Goal: Information Seeking & Learning: Learn about a topic

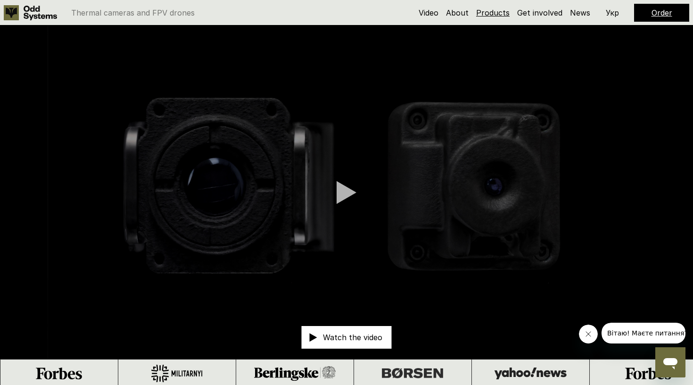
click at [499, 13] on link "Products" at bounding box center [492, 12] width 33 height 9
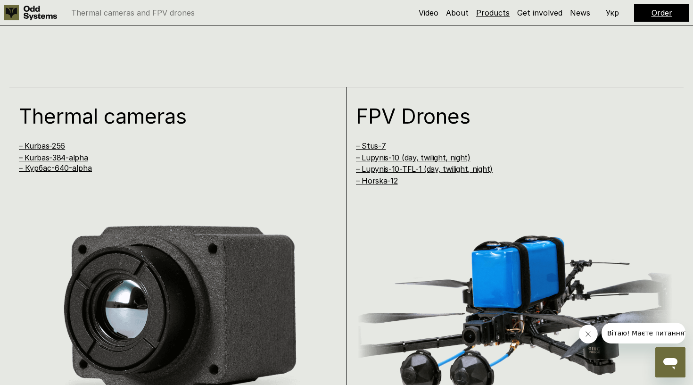
scroll to position [772, 0]
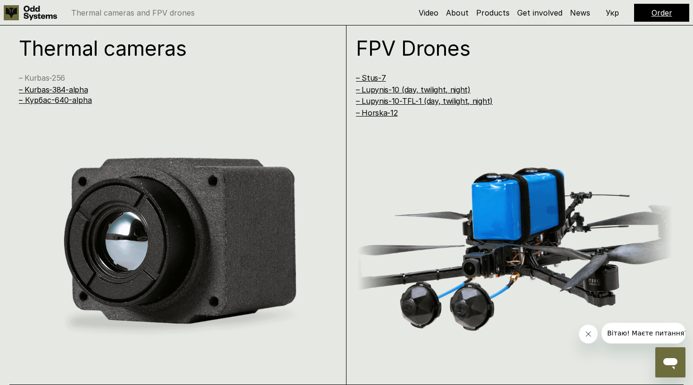
click at [48, 75] on link "– Kurbas-256" at bounding box center [42, 77] width 46 height 9
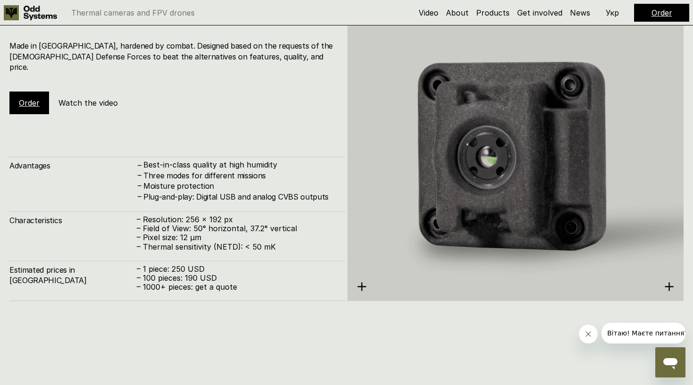
scroll to position [1182, 0]
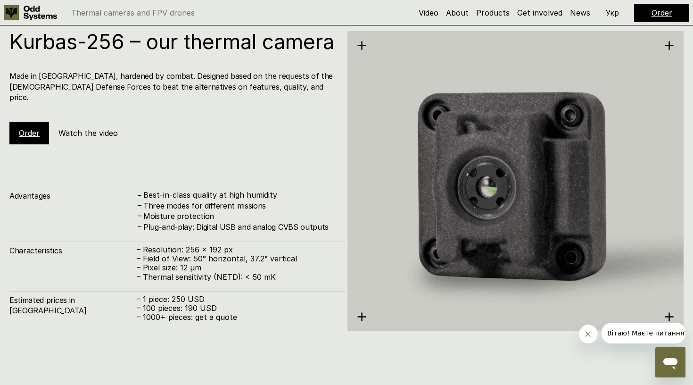
click at [84, 138] on h5 "Watch the video" at bounding box center [87, 133] width 59 height 10
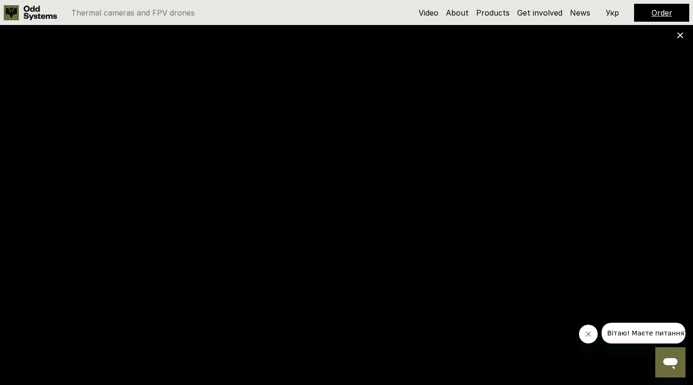
scroll to position [772, 0]
click at [496, 12] on link "Products" at bounding box center [492, 12] width 33 height 9
click at [497, 9] on link "Products" at bounding box center [492, 12] width 33 height 9
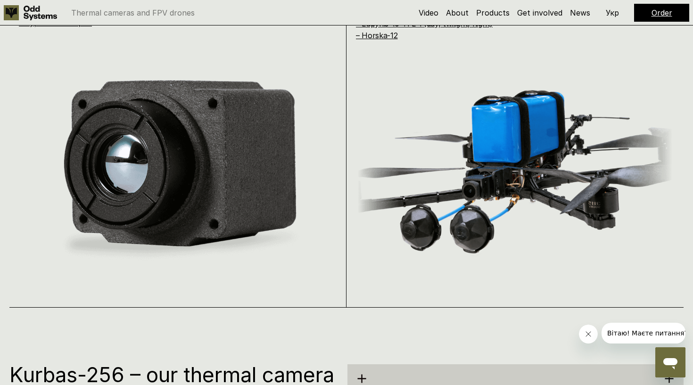
scroll to position [766, 0]
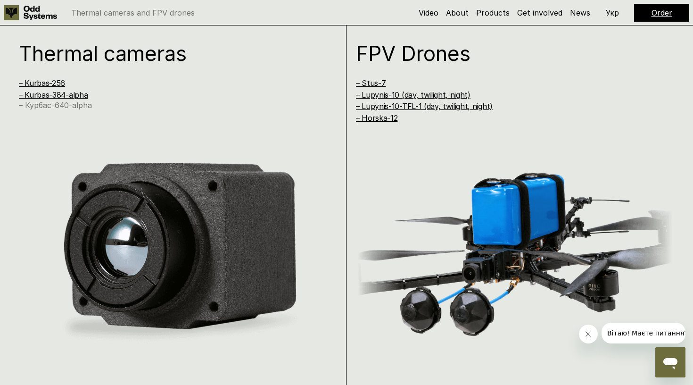
click at [69, 103] on link "– Курбас-640-alpha" at bounding box center [55, 104] width 73 height 9
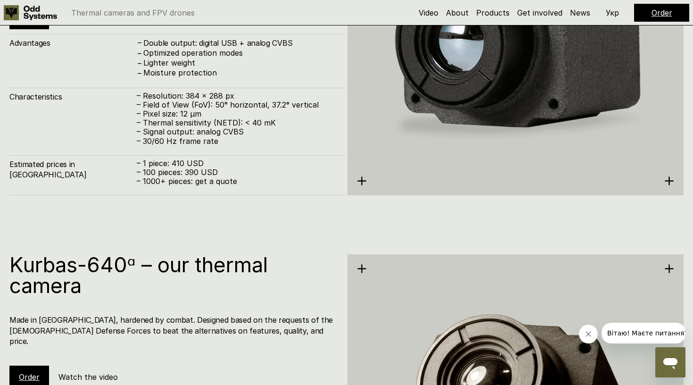
scroll to position [1925, 0]
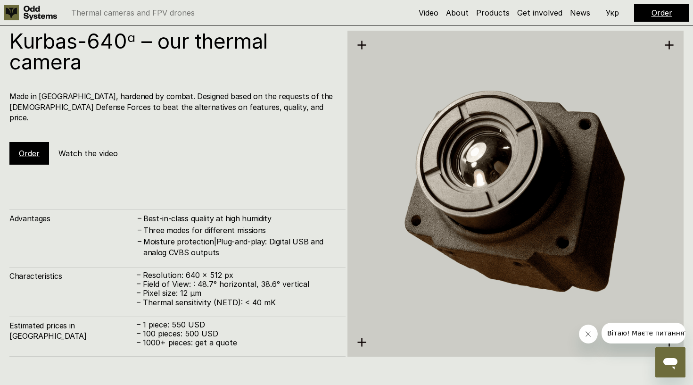
click at [72, 148] on h5 "Watch the video" at bounding box center [87, 153] width 59 height 10
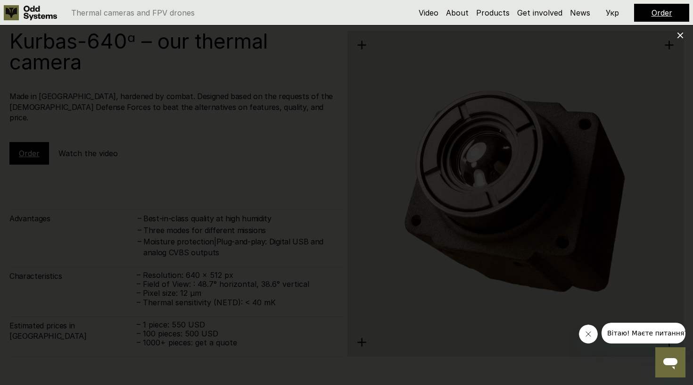
click at [666, 74] on div at bounding box center [346, 192] width 693 height 385
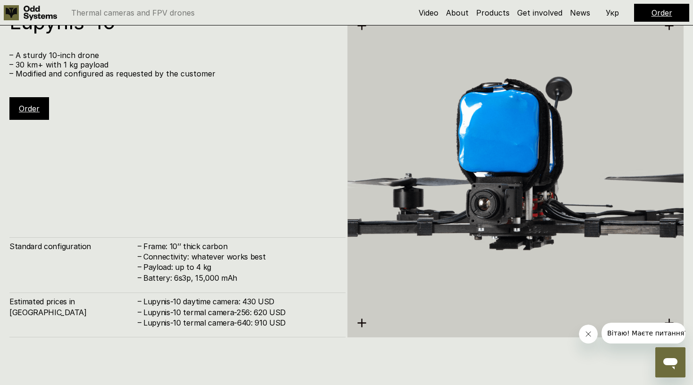
scroll to position [2744, 0]
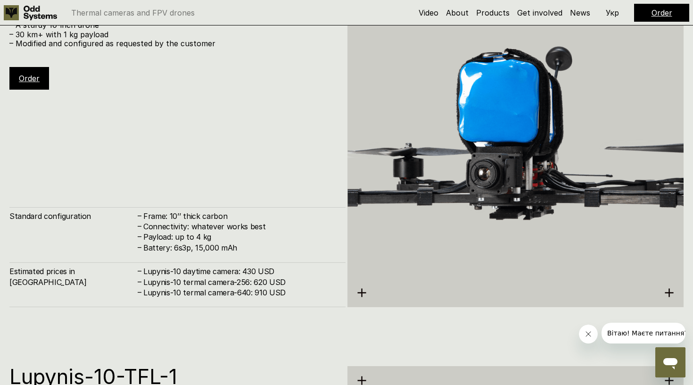
click at [465, 195] on img at bounding box center [515, 144] width 336 height 376
click at [366, 287] on img at bounding box center [515, 144] width 336 height 376
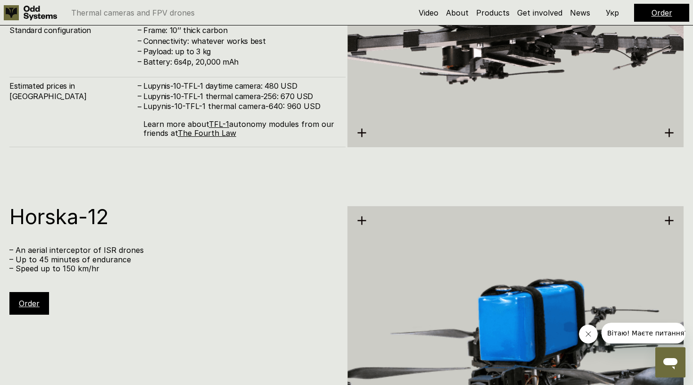
scroll to position [3280, 0]
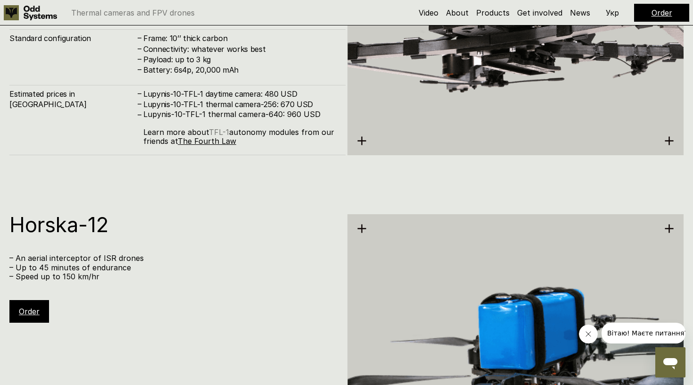
click at [220, 132] on link "TFL-1" at bounding box center [219, 131] width 20 height 9
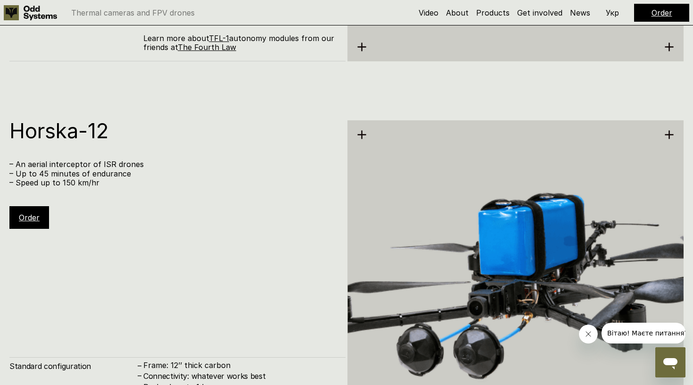
scroll to position [3376, 0]
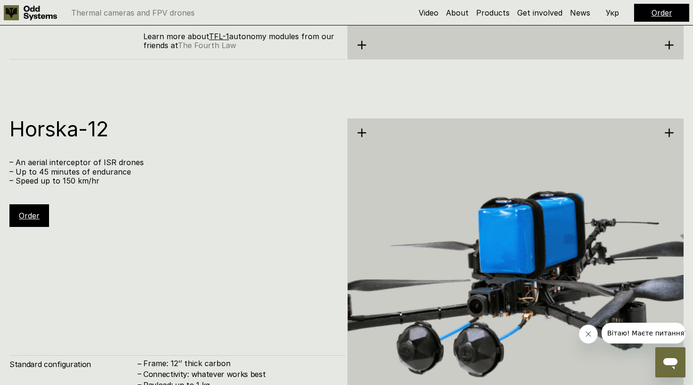
click at [203, 47] on link "The Fourth Law" at bounding box center [207, 45] width 58 height 9
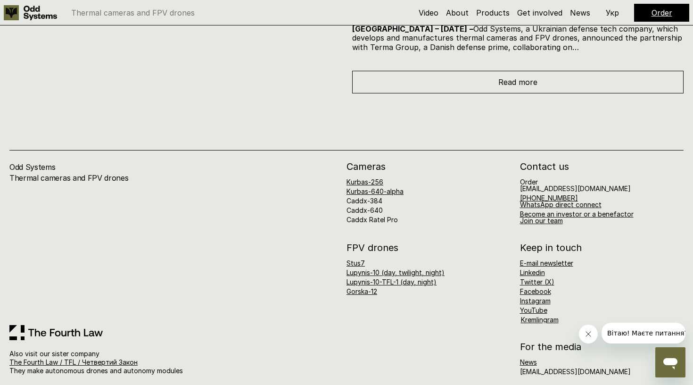
scroll to position [4582, 0]
